Goal: Find specific page/section

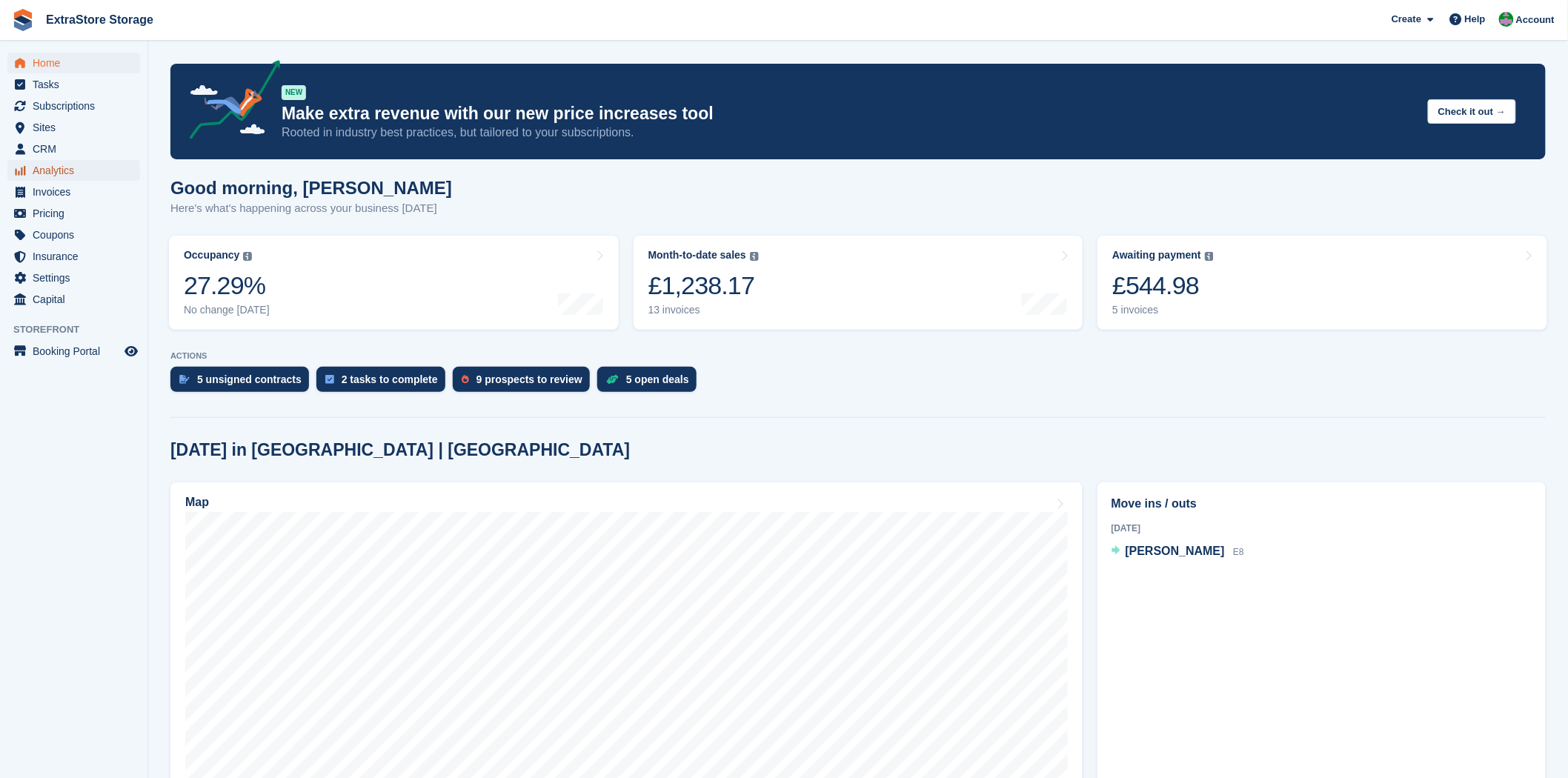
click at [53, 172] on span "Analytics" at bounding box center [77, 171] width 89 height 21
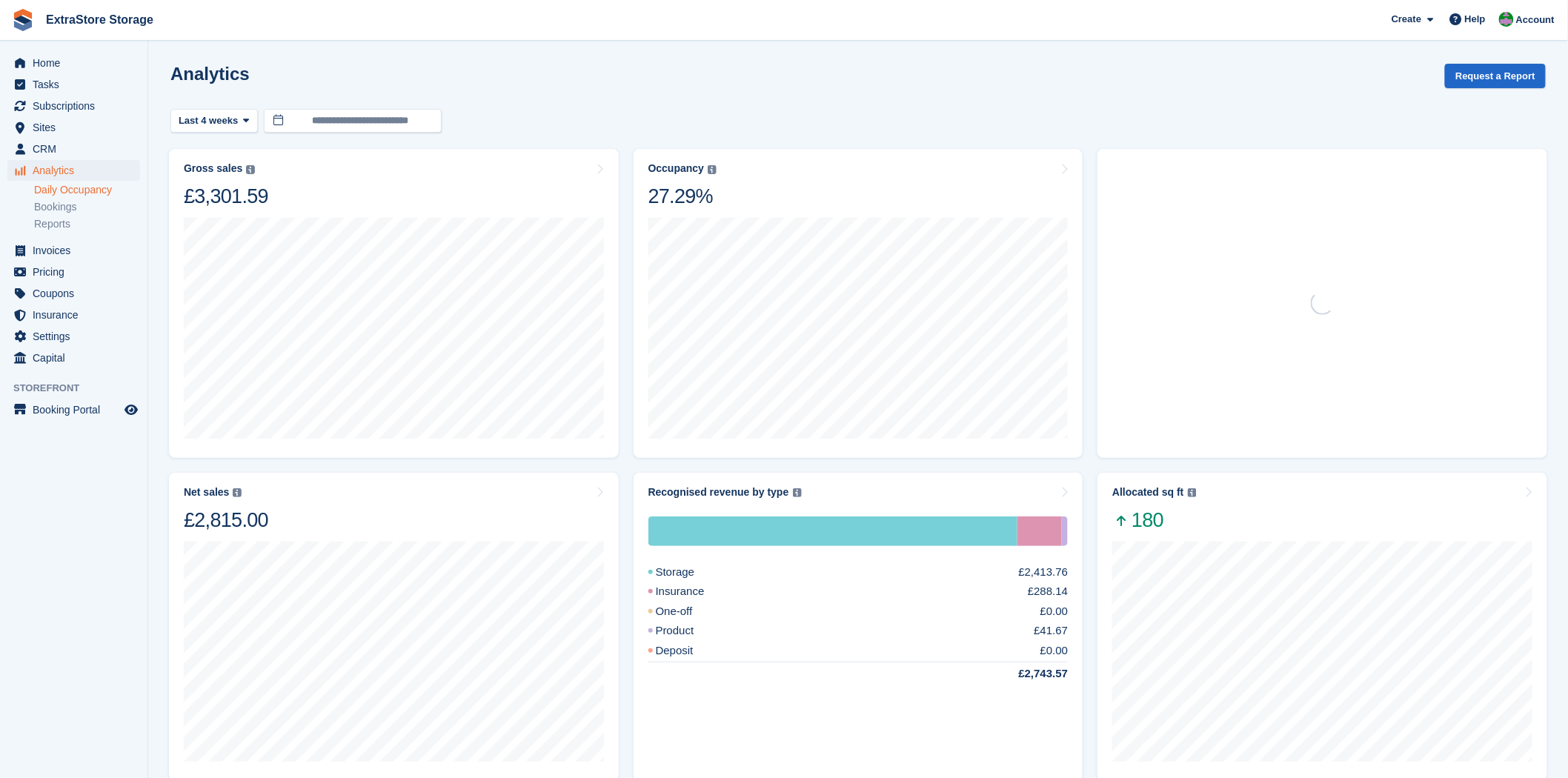
click at [71, 194] on link "Daily Occupancy" at bounding box center [86, 189] width 106 height 14
